Goal: Check status

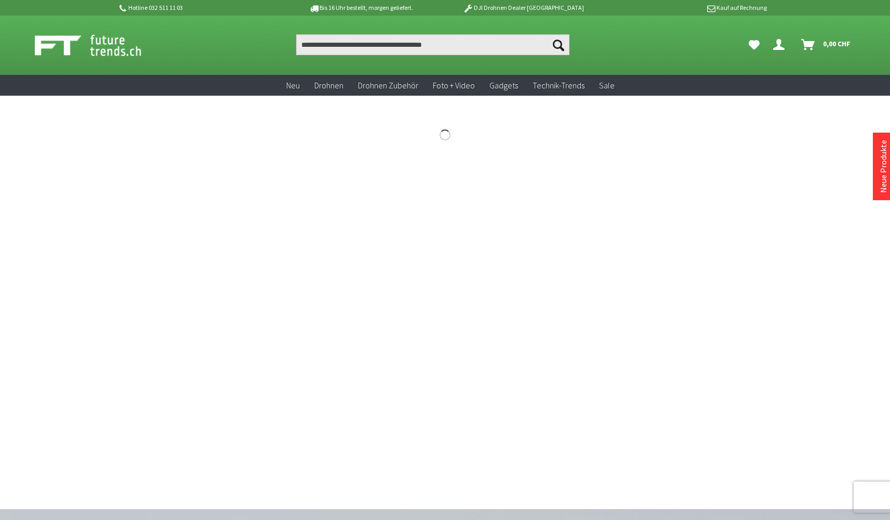
click at [783, 50] on link "[PERSON_NAME]" at bounding box center [781, 44] width 24 height 21
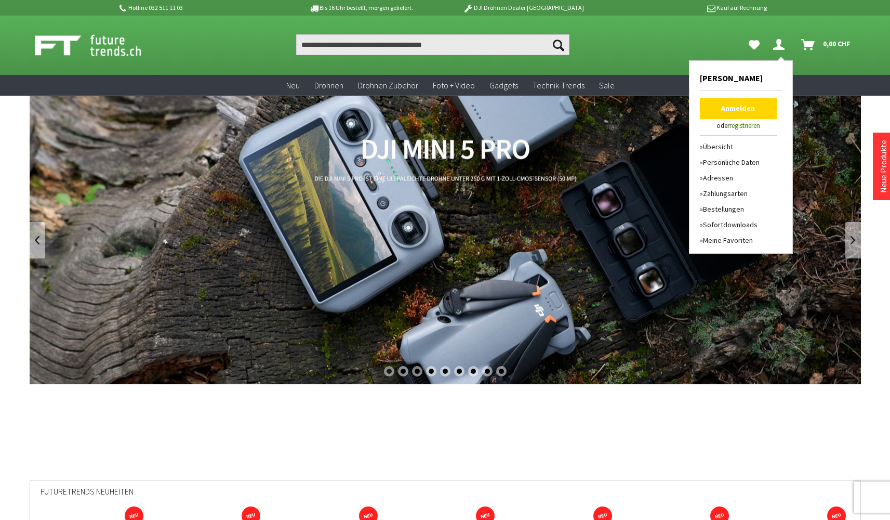
click at [741, 103] on link "Anmelden" at bounding box center [738, 108] width 77 height 21
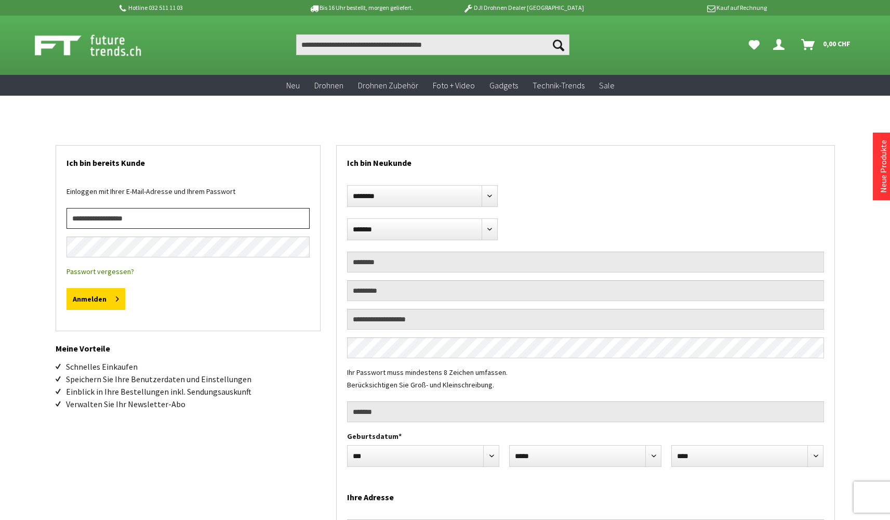
type input "**********"
click at [95, 299] on button "Anmelden" at bounding box center [95, 299] width 59 height 22
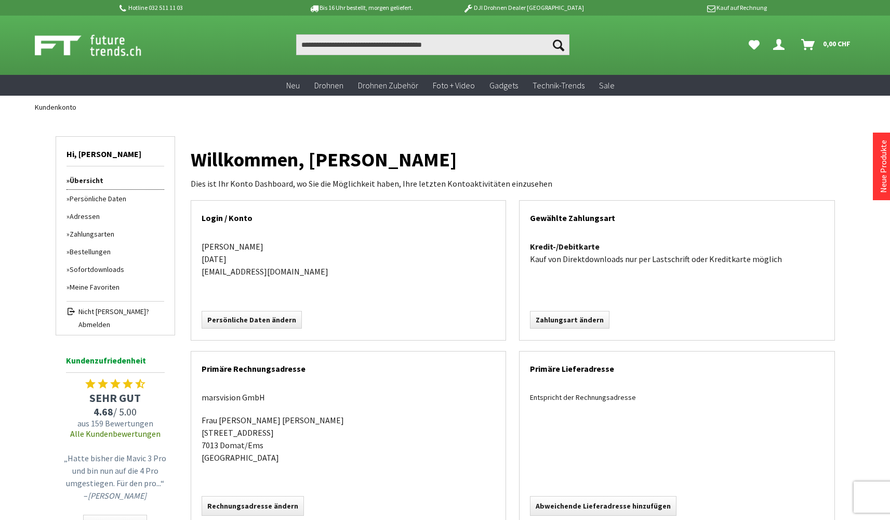
click at [93, 248] on link "Bestellungen" at bounding box center [115, 252] width 98 height 18
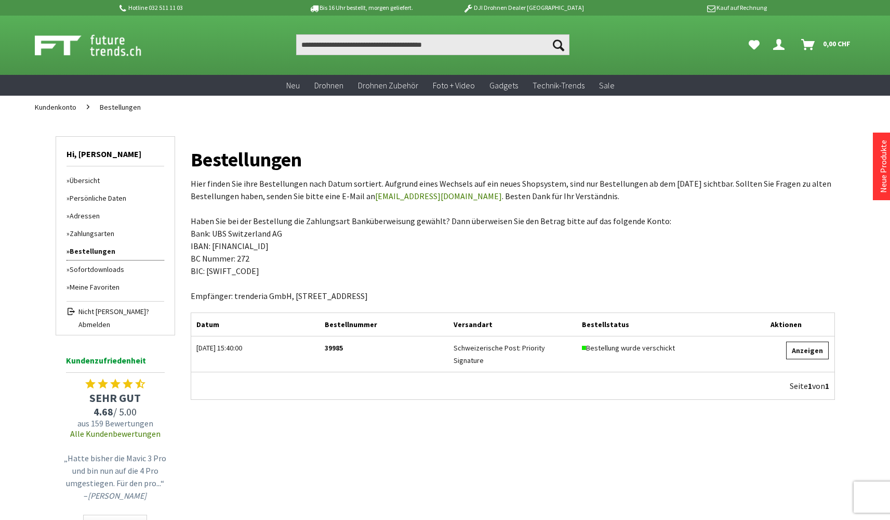
click at [814, 353] on link "Anzeigen" at bounding box center [807, 350] width 43 height 18
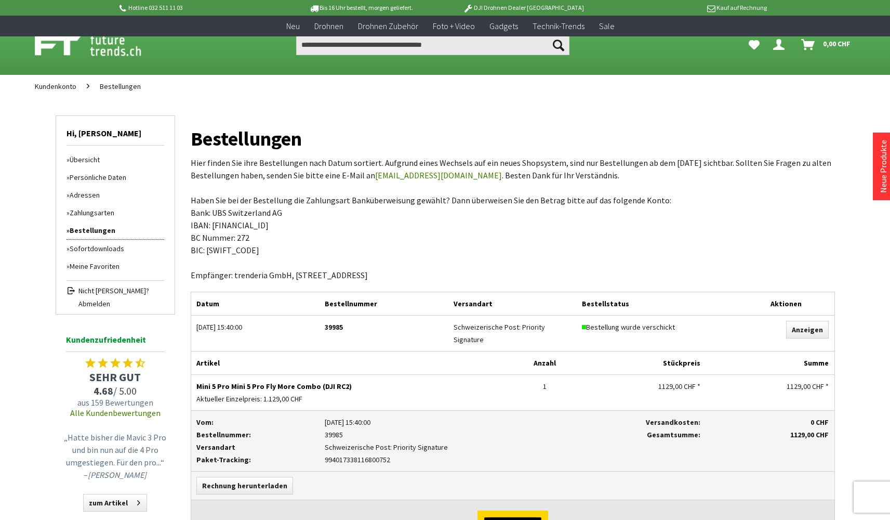
scroll to position [167, 0]
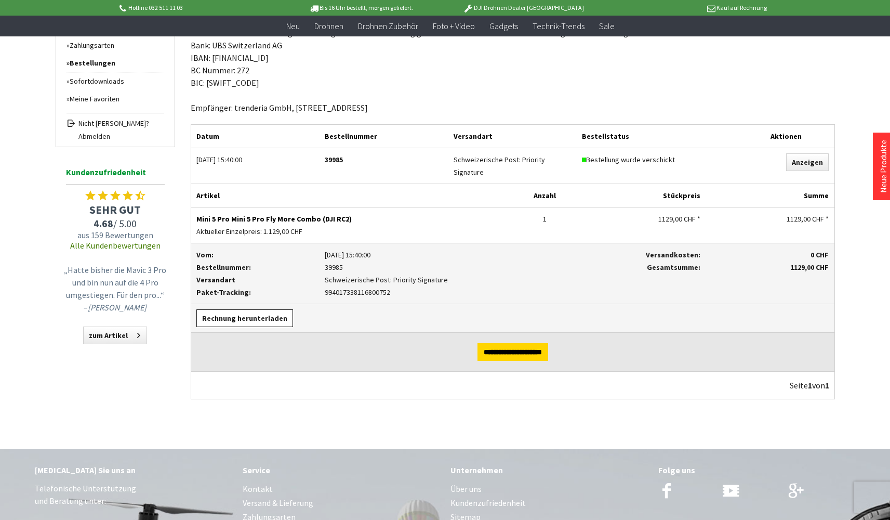
click at [260, 319] on link "Rechnung herunterladen" at bounding box center [244, 318] width 97 height 18
